Goal: Task Accomplishment & Management: Complete application form

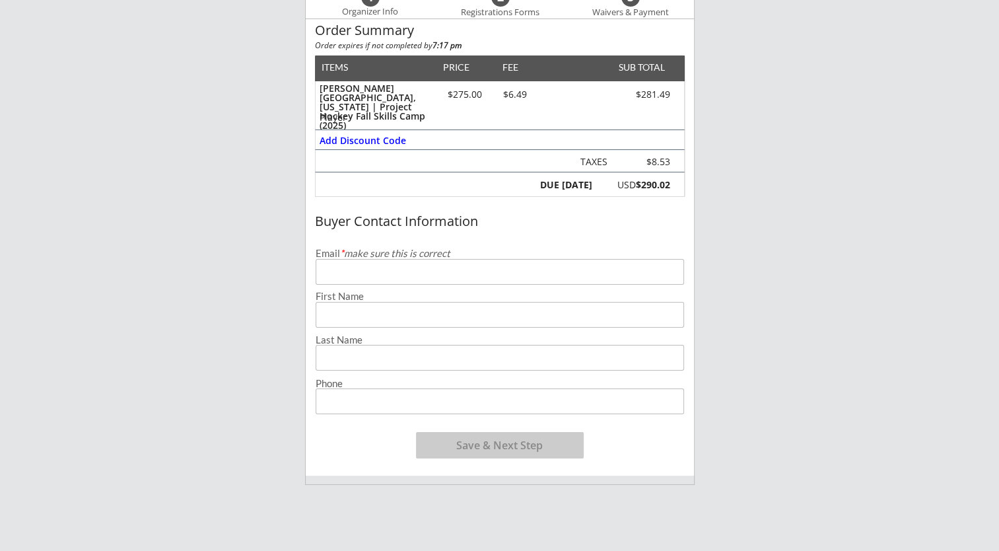
scroll to position [164, 0]
click at [405, 261] on input "email" at bounding box center [500, 271] width 368 height 26
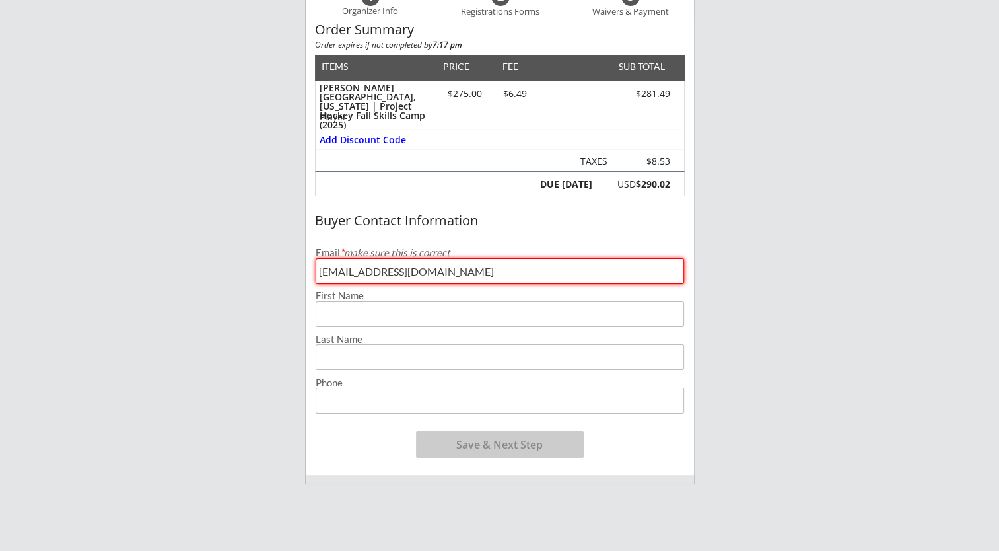
type input "[EMAIL_ADDRESS][DOMAIN_NAME]"
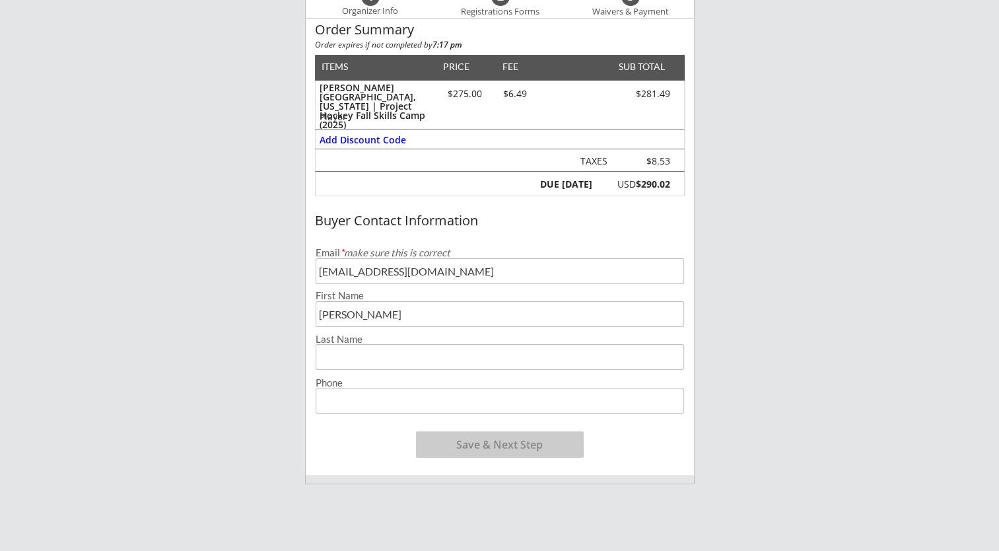
type input "[PERSON_NAME]"
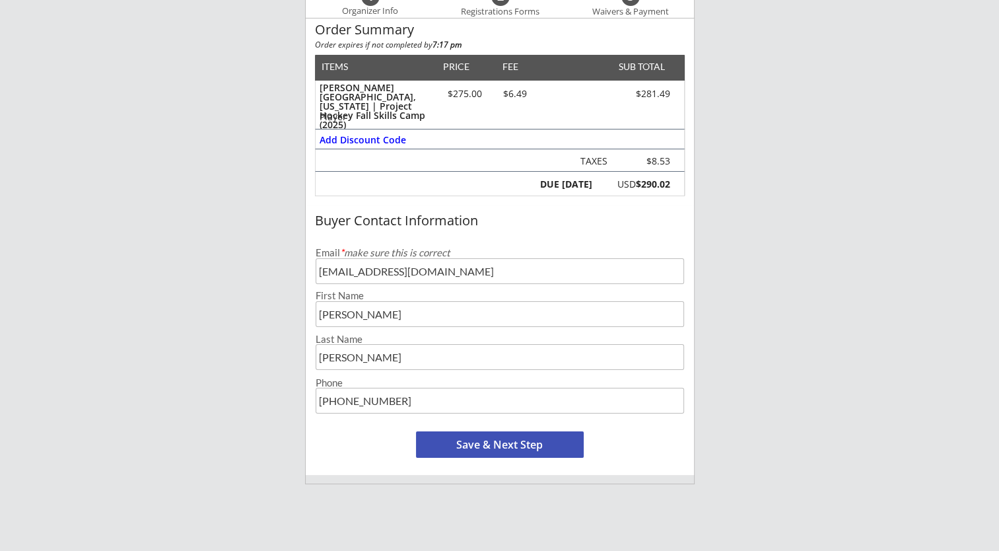
type input "[PHONE_NUMBER]"
click at [499, 444] on button "Save & Next Step" at bounding box center [500, 444] width 168 height 26
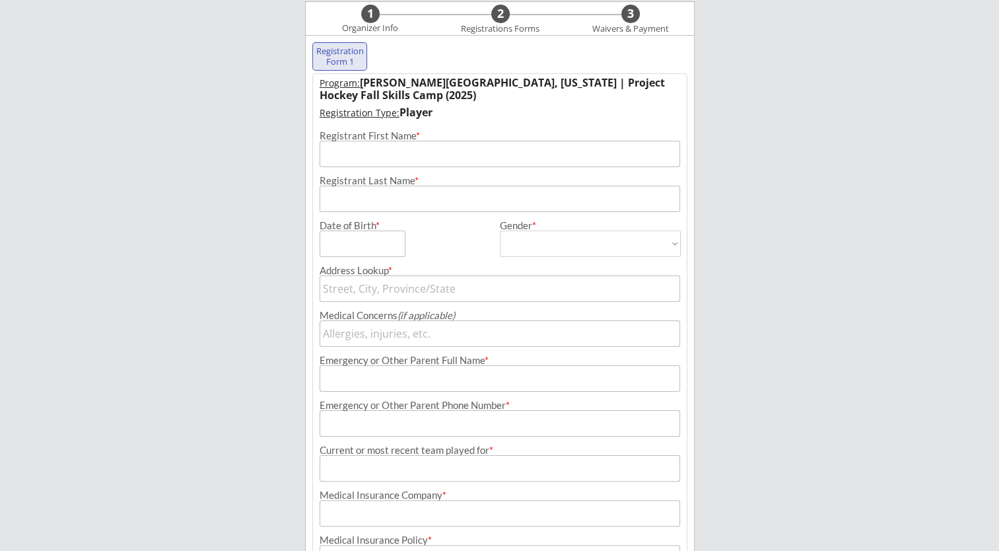
scroll to position [135, 0]
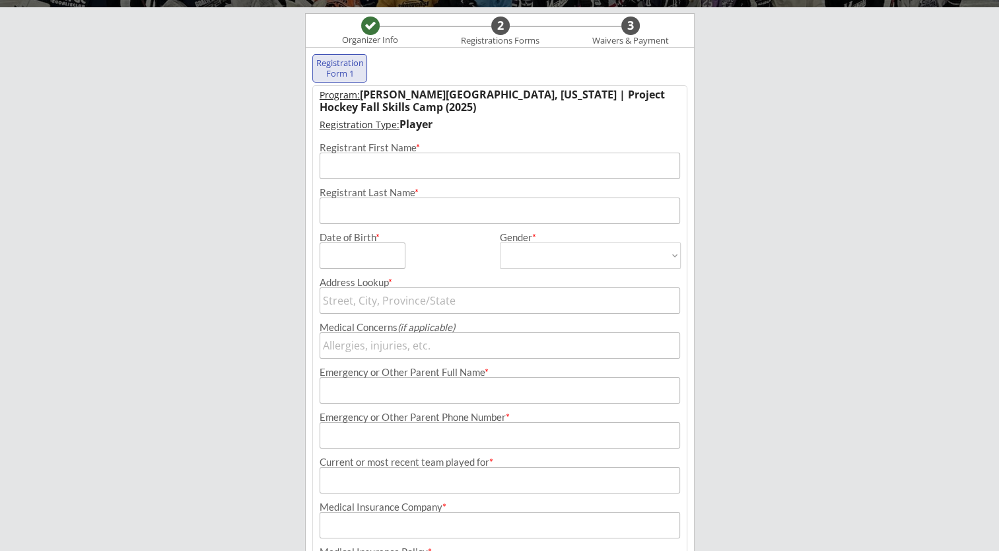
click at [440, 164] on input "input" at bounding box center [499, 165] width 360 height 26
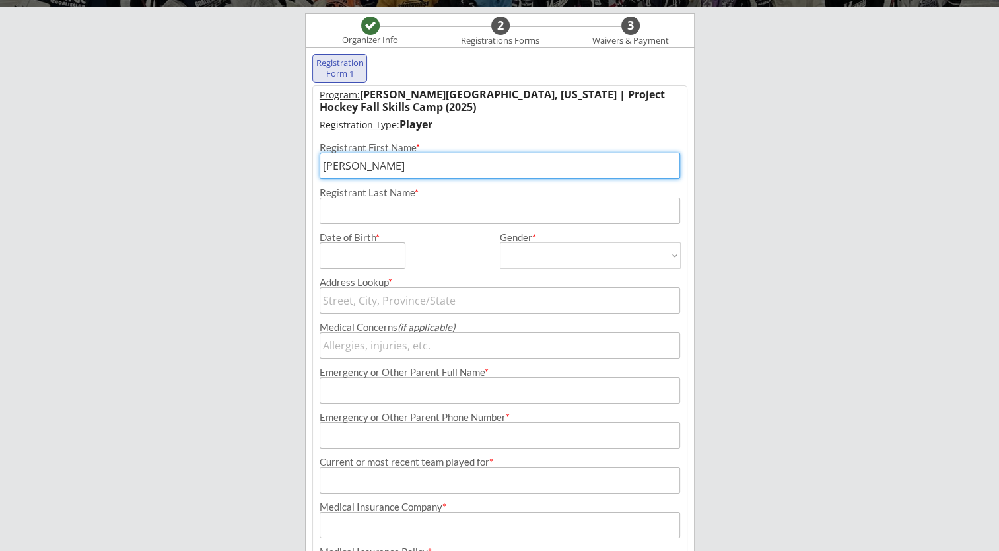
type input "[PERSON_NAME]"
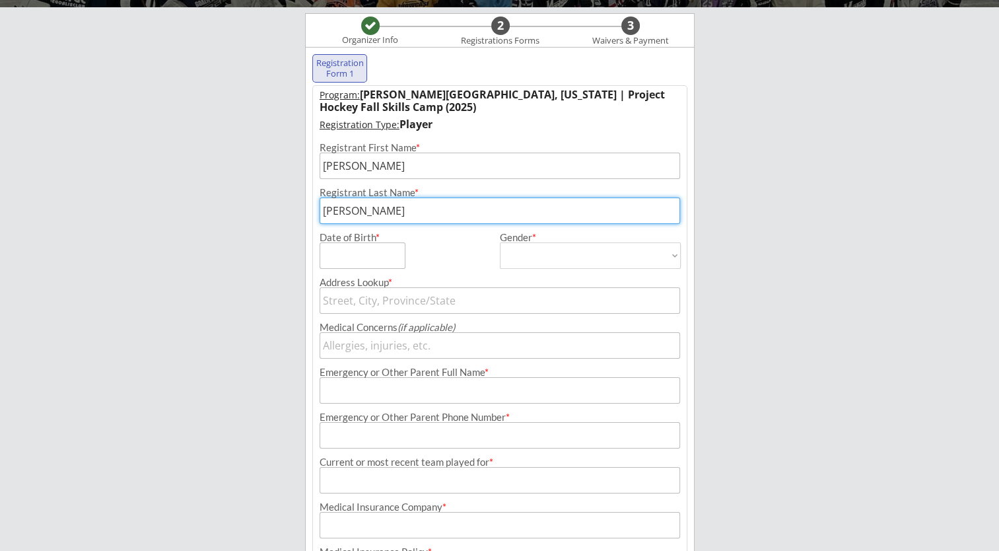
type input "[PERSON_NAME]"
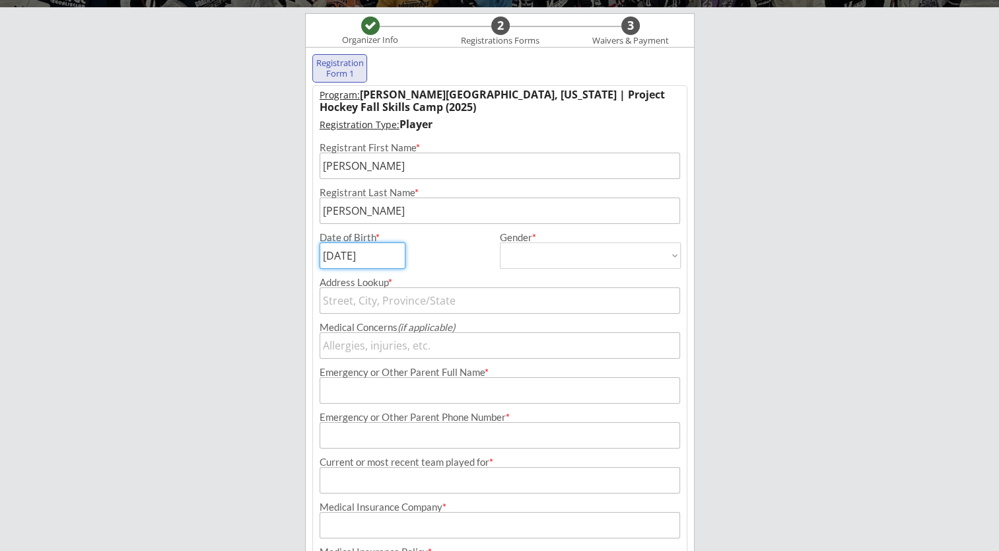
type input "[DATE]"
click at [565, 267] on select "[DEMOGRAPHIC_DATA] [DEMOGRAPHIC_DATA]" at bounding box center [590, 255] width 181 height 26
select select ""[DEMOGRAPHIC_DATA]""
click at [500, 242] on select "[DEMOGRAPHIC_DATA] [DEMOGRAPHIC_DATA]" at bounding box center [590, 255] width 181 height 26
type input "[DEMOGRAPHIC_DATA]"
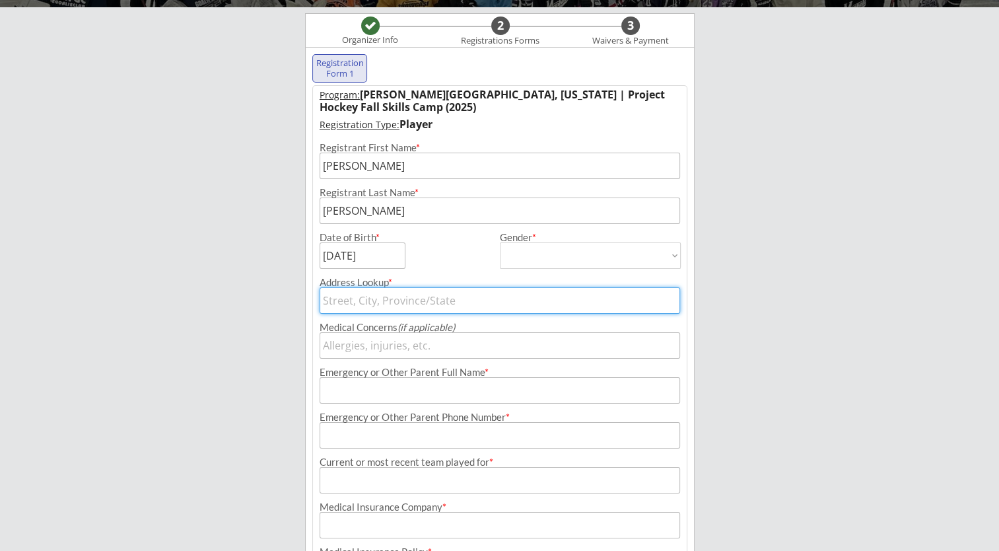
click at [414, 302] on input "text" at bounding box center [499, 300] width 360 height 26
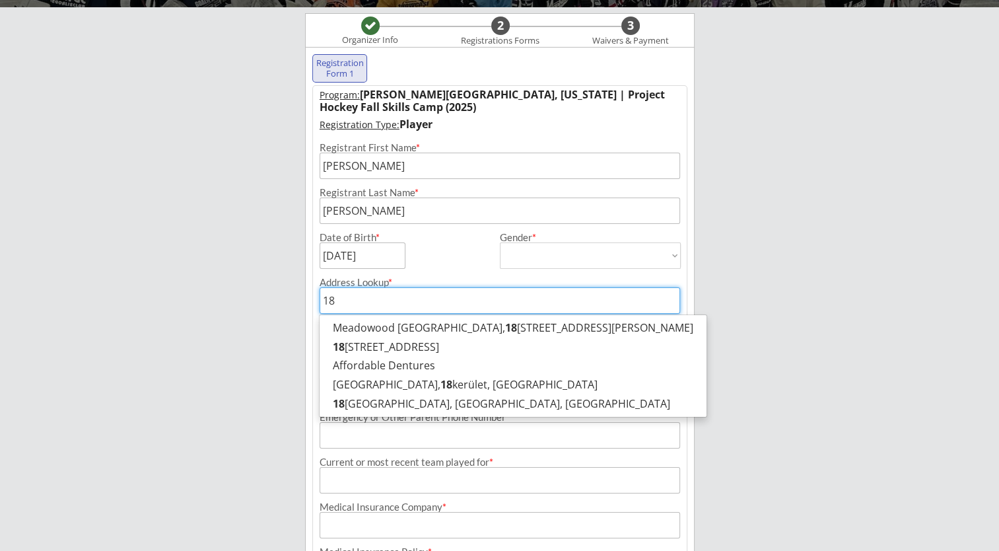
type input "184"
type input "[STREET_ADDRESS]"
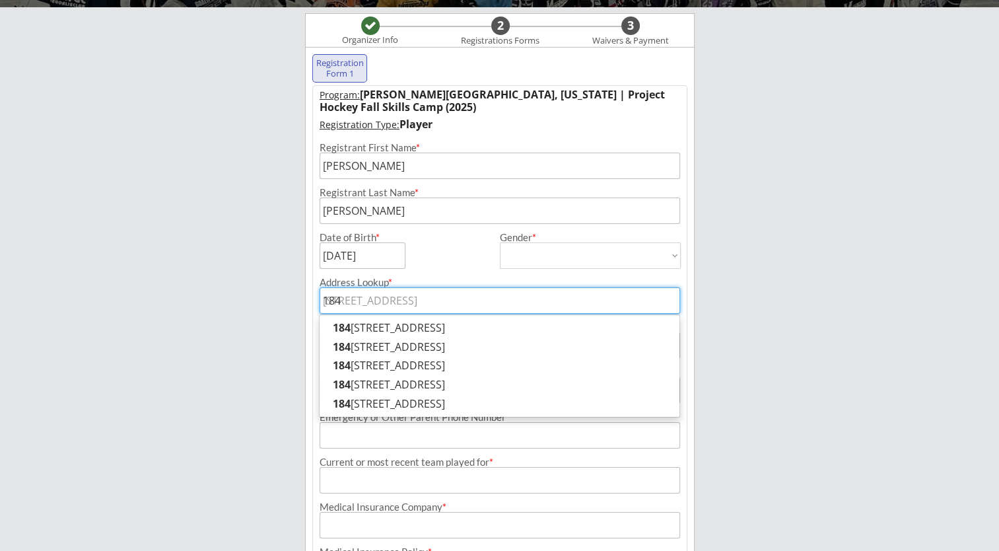
type input "1843"
type input "[STREET_ADDRESS]"
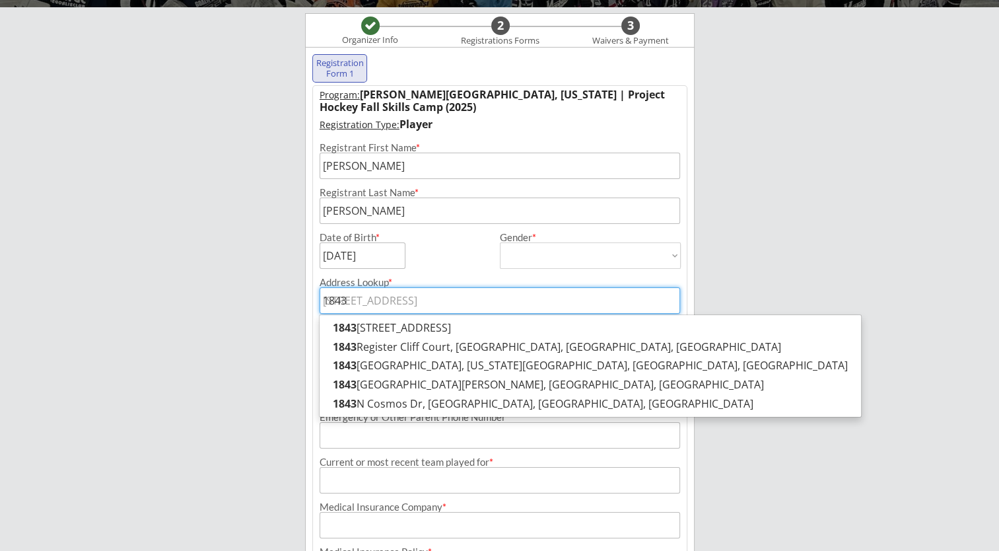
type input "1843"
type input "[STREET_ADDRESS]"
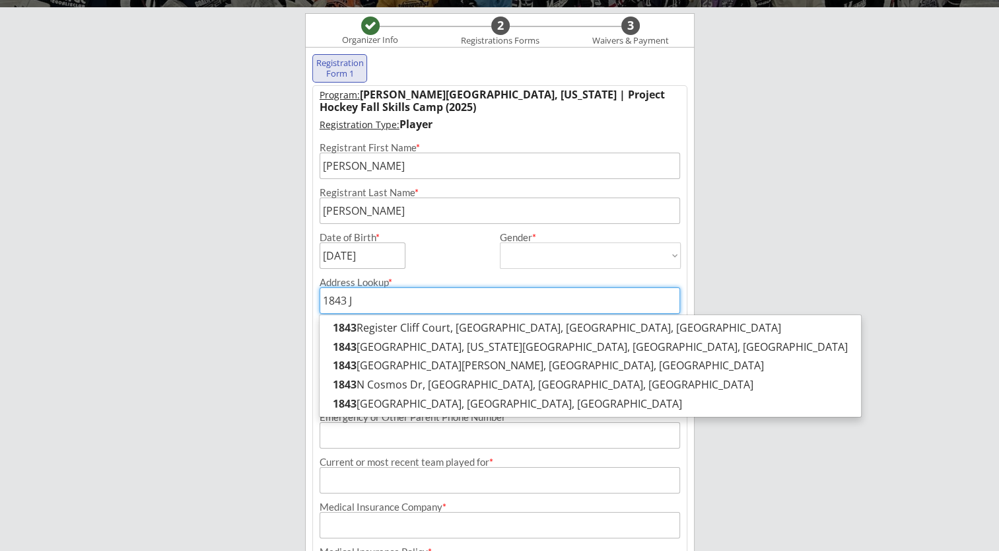
type input "1843 Jo"
type input "[STREET_ADDRESS][PERSON_NAME][PERSON_NAME]"
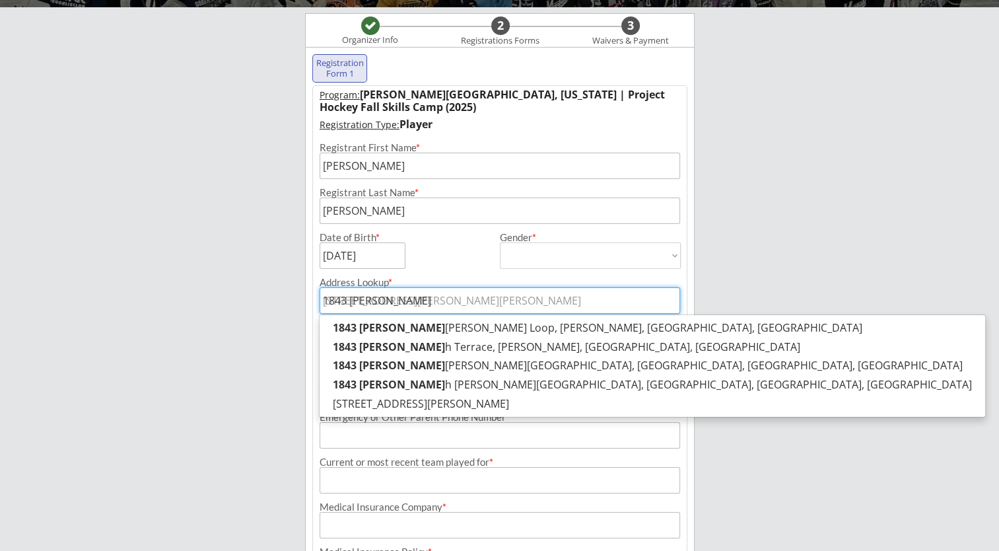
type input "1843 [PERSON_NAME]"
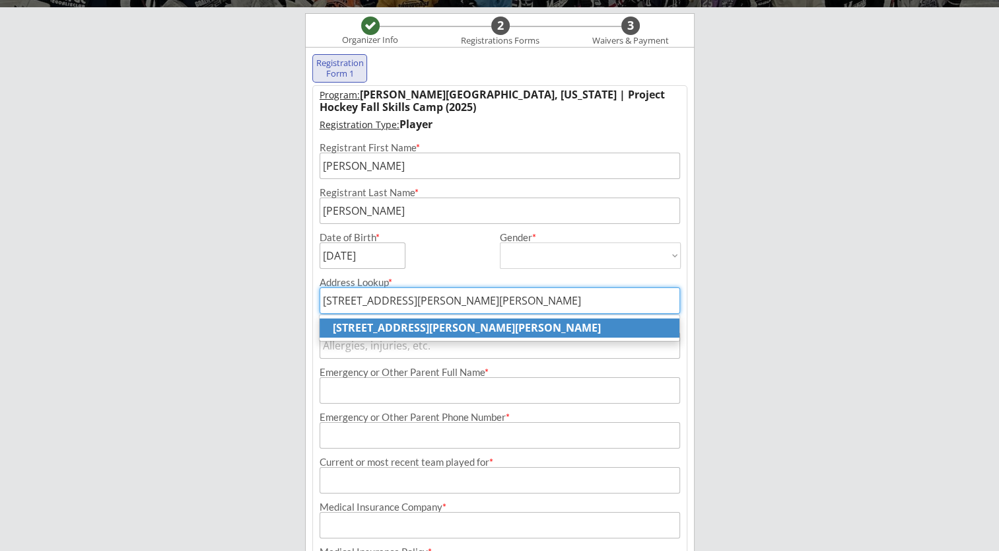
click at [438, 331] on strong "[STREET_ADDRESS][PERSON_NAME][PERSON_NAME]" at bounding box center [467, 327] width 268 height 15
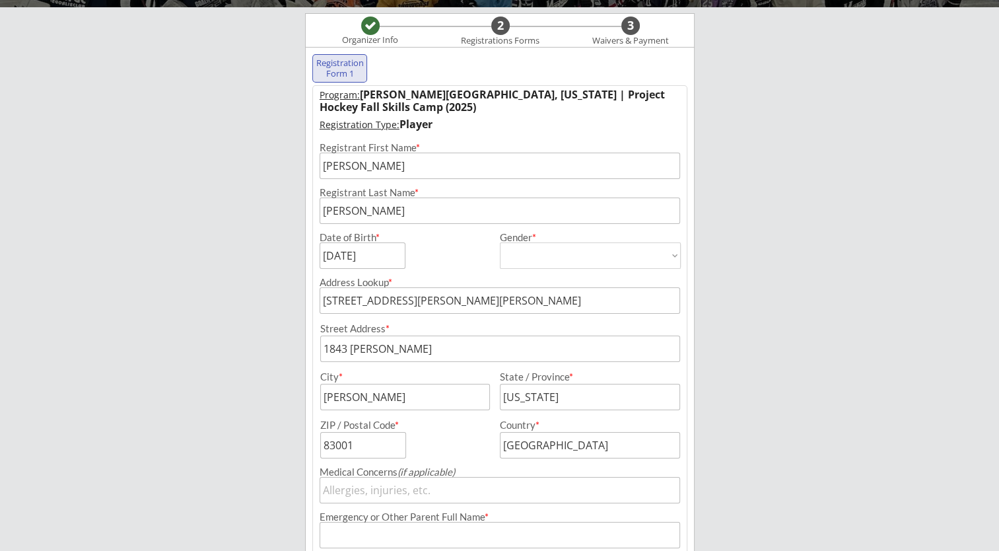
type input "[STREET_ADDRESS][PERSON_NAME][PERSON_NAME]"
click at [462, 490] on input "input" at bounding box center [499, 490] width 360 height 26
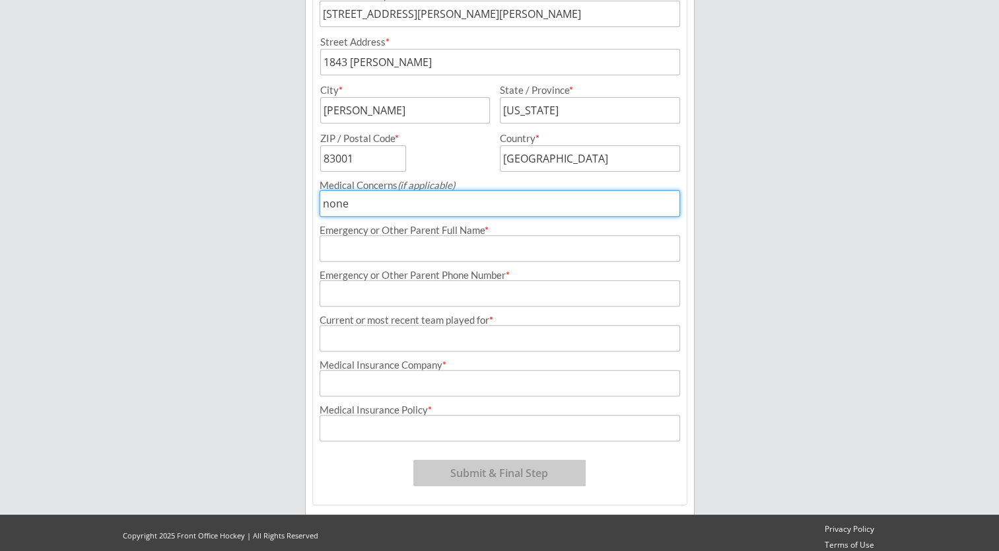
scroll to position [430, 0]
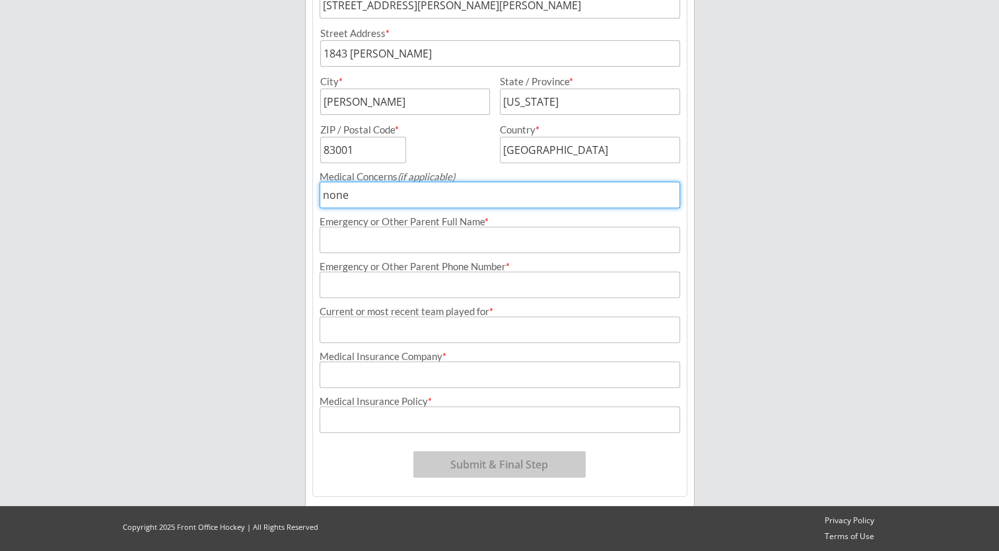
type input "none"
click at [462, 240] on input "input" at bounding box center [499, 239] width 360 height 26
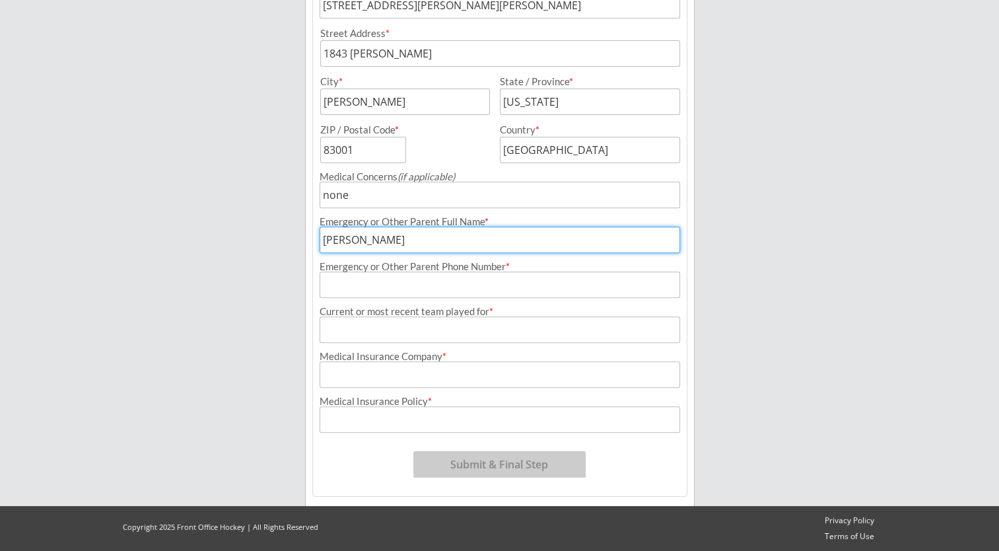
type input "[PERSON_NAME]"
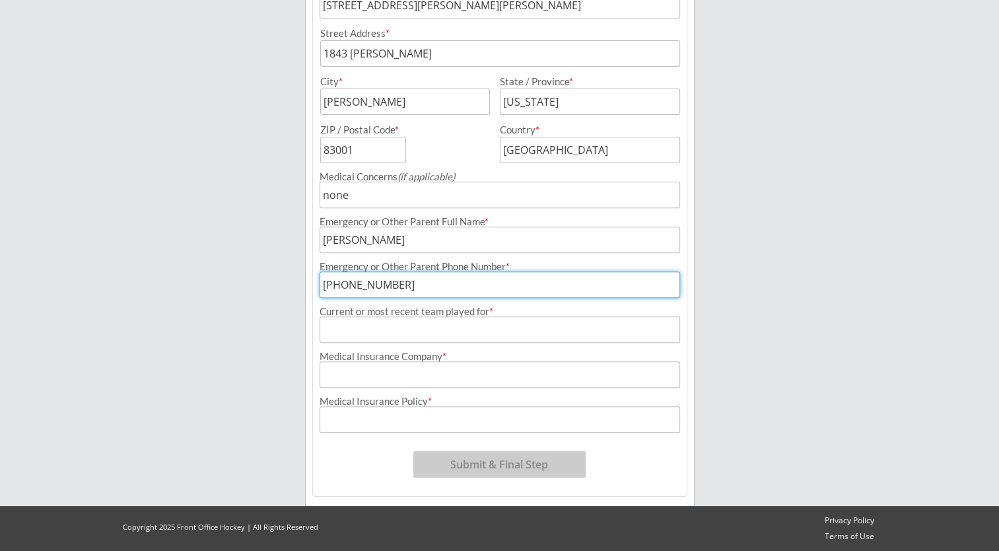
type input "[PHONE_NUMBER]"
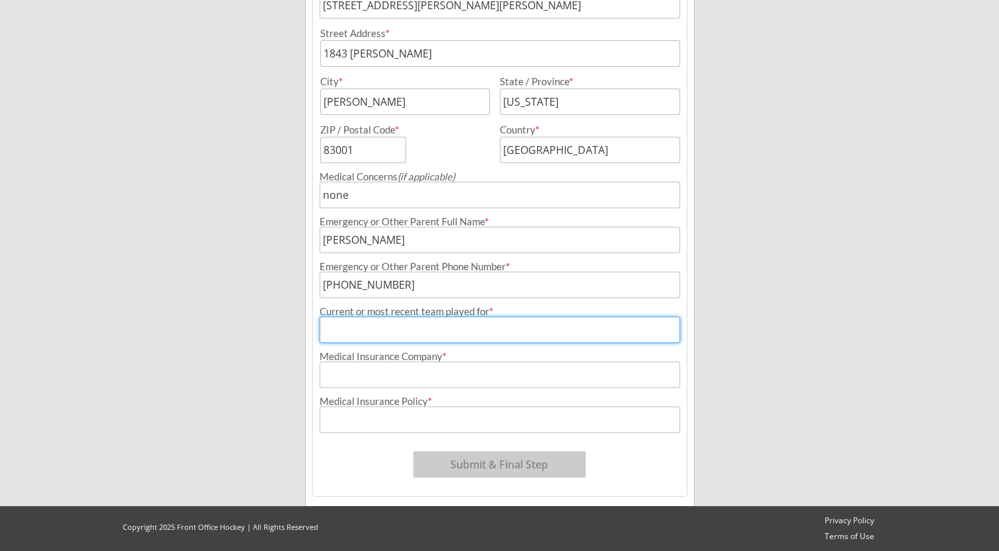
click at [426, 342] on input "input" at bounding box center [499, 329] width 360 height 26
type input "[PERSON_NAME] Youth Hockey"
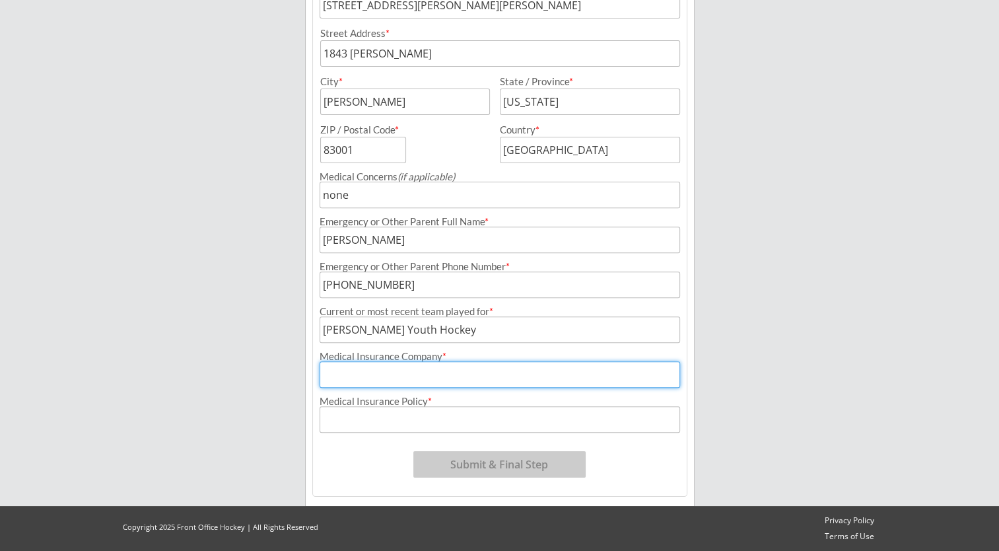
click at [401, 375] on input "input" at bounding box center [499, 374] width 360 height 26
type input "Blue Cross Blue Shield WY"
click at [386, 419] on input "input" at bounding box center [499, 419] width 360 height 26
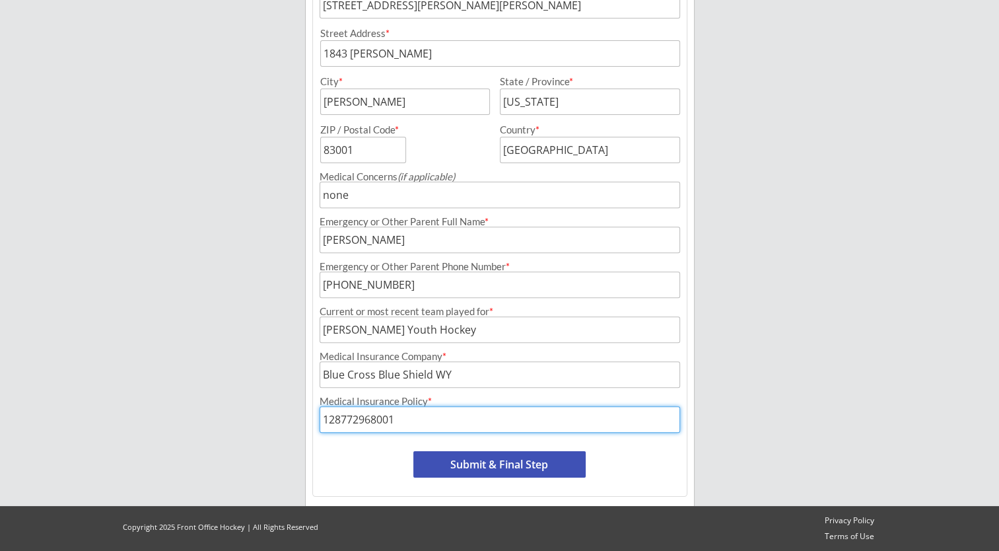
type input "128772968001"
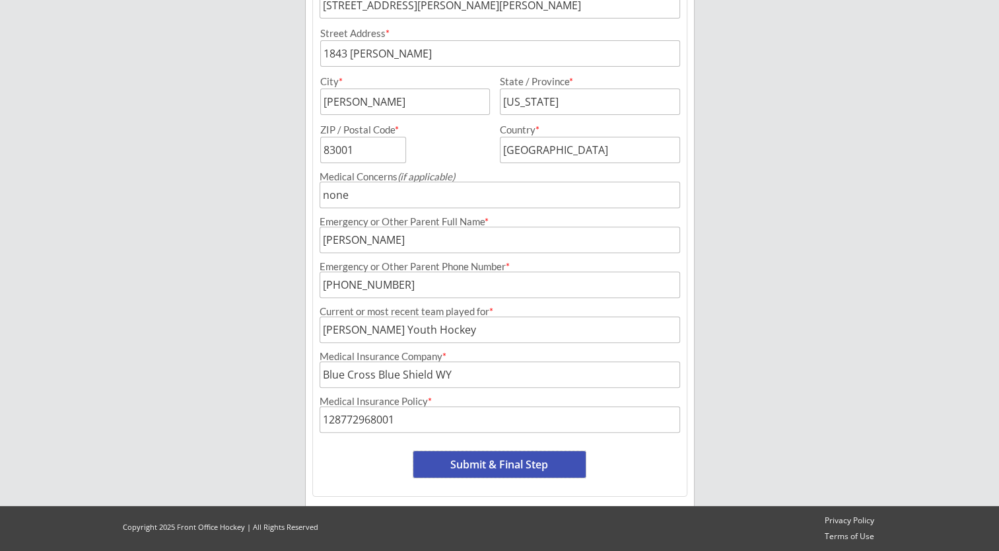
click at [471, 461] on button "Submit & Final Step" at bounding box center [499, 464] width 172 height 26
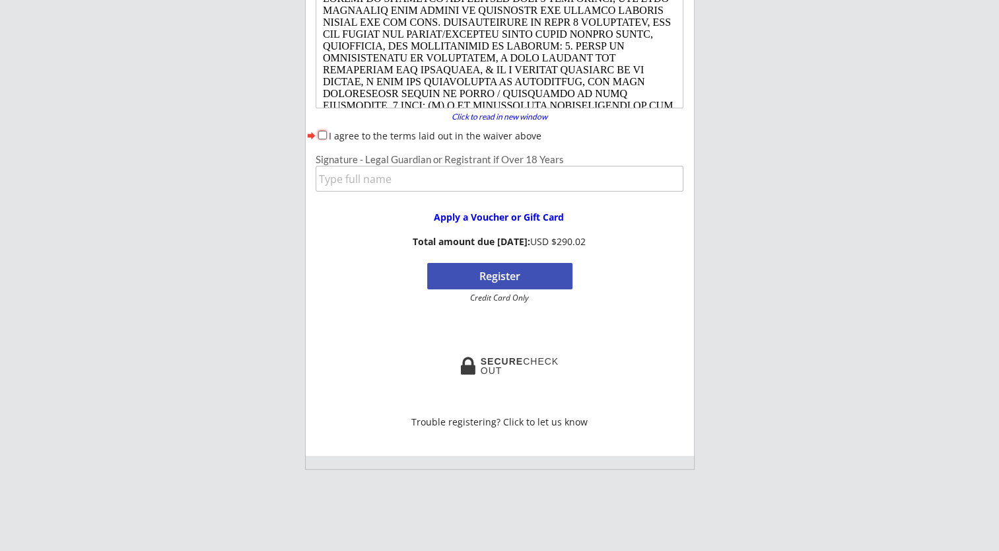
scroll to position [148, 0]
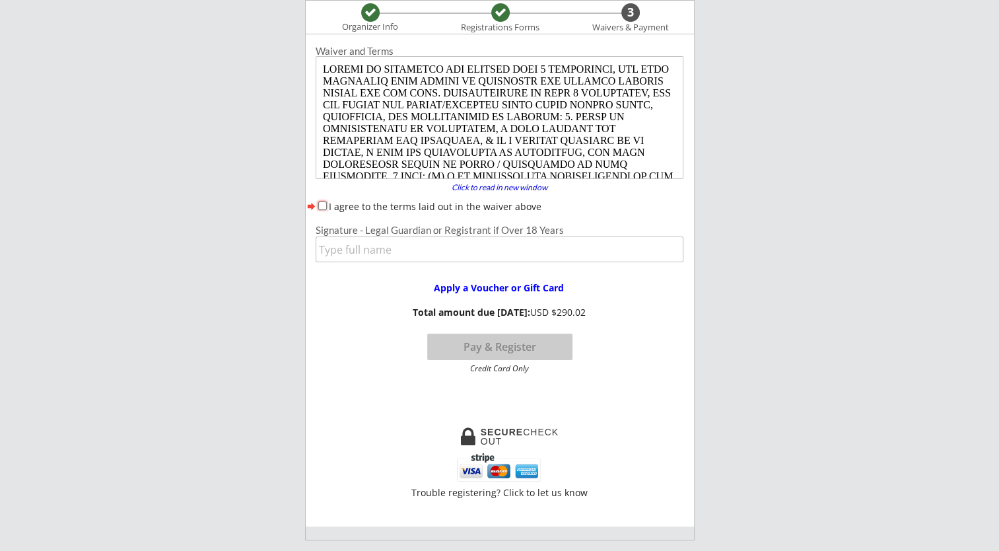
click at [323, 207] on input "I agree to the terms laid out in the waiver above" at bounding box center [322, 205] width 9 height 9
checkbox input "true"
click at [346, 252] on input "input" at bounding box center [500, 249] width 368 height 26
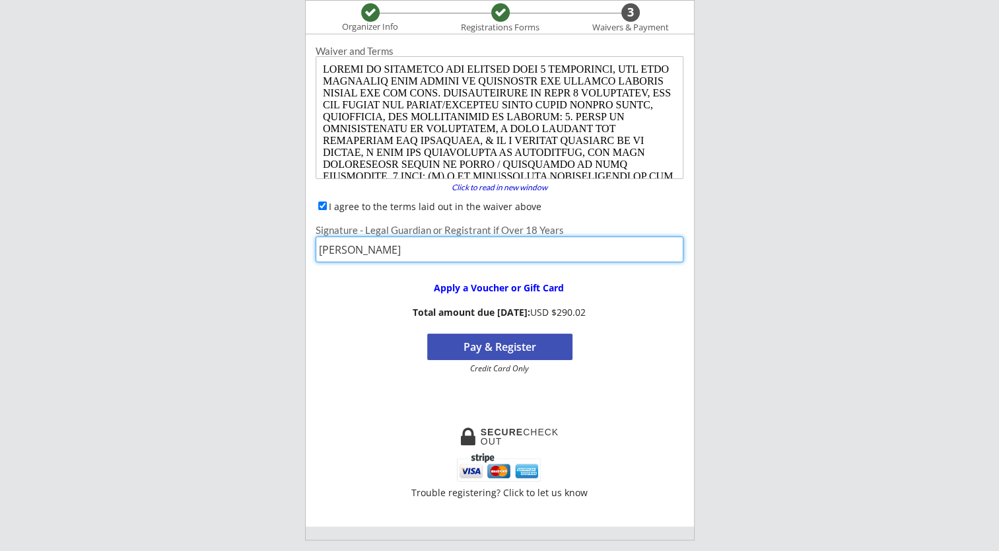
type input "[PERSON_NAME]"
click at [510, 350] on button "Pay & Register" at bounding box center [499, 346] width 145 height 26
